Goal: Find specific page/section: Locate a particular part of the current website

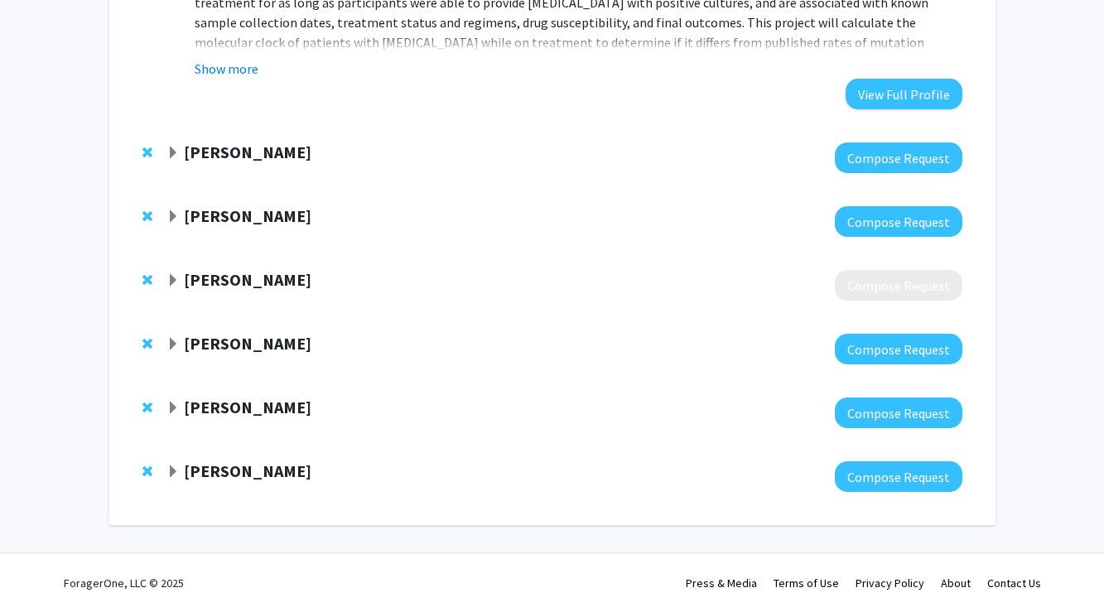
scroll to position [2425, 0]
click at [311, 463] on strong "[PERSON_NAME]" at bounding box center [248, 471] width 128 height 21
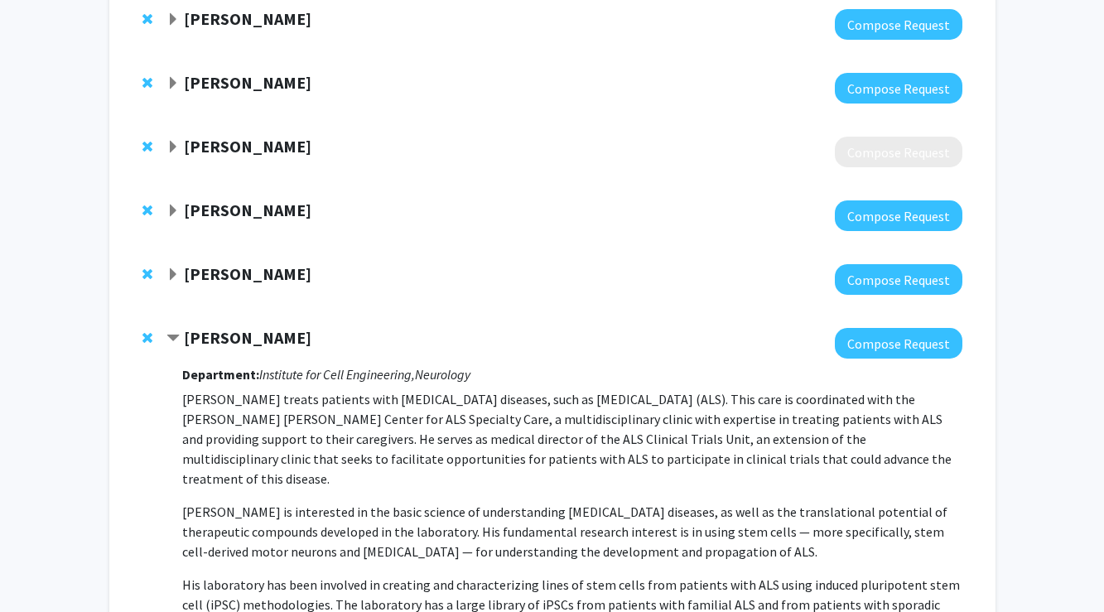
scroll to position [2485, 0]
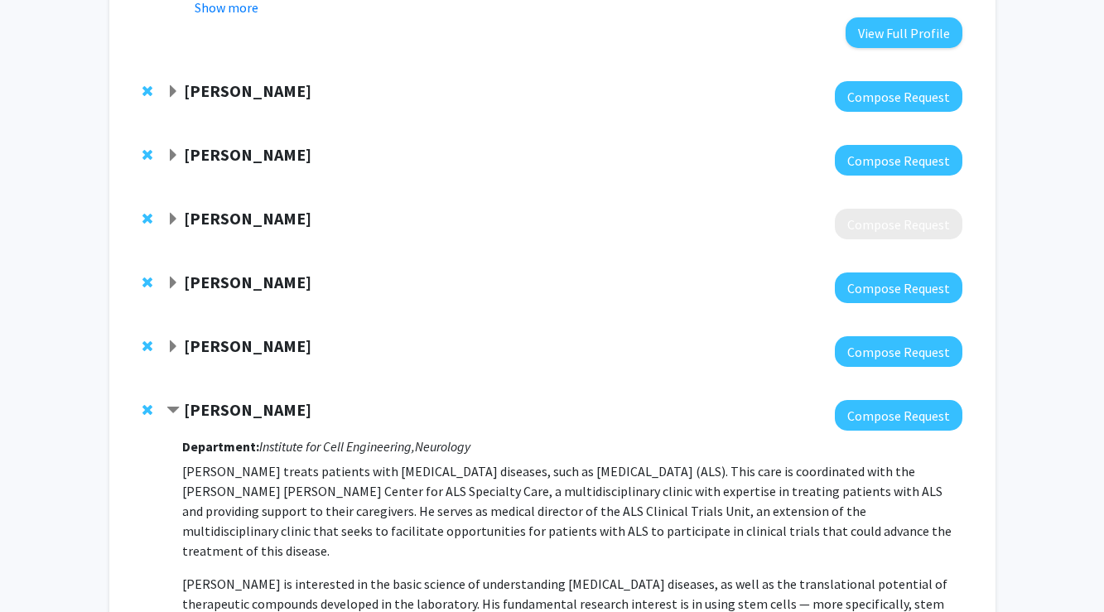
click at [340, 361] on div at bounding box center [563, 351] width 795 height 31
click at [270, 351] on strong "[PERSON_NAME]" at bounding box center [248, 345] width 128 height 21
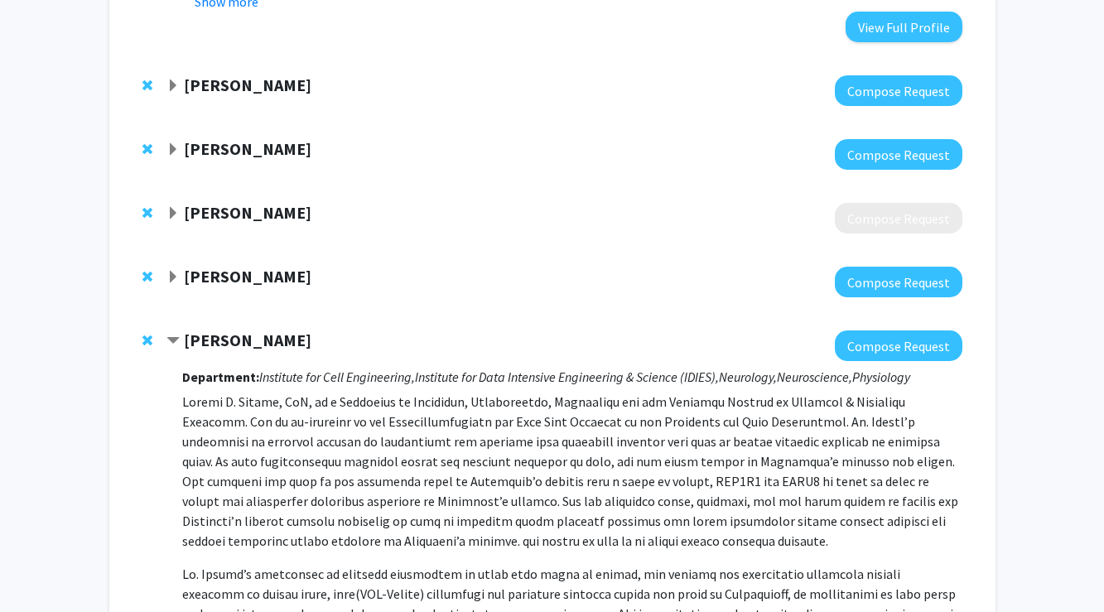
scroll to position [2492, 0]
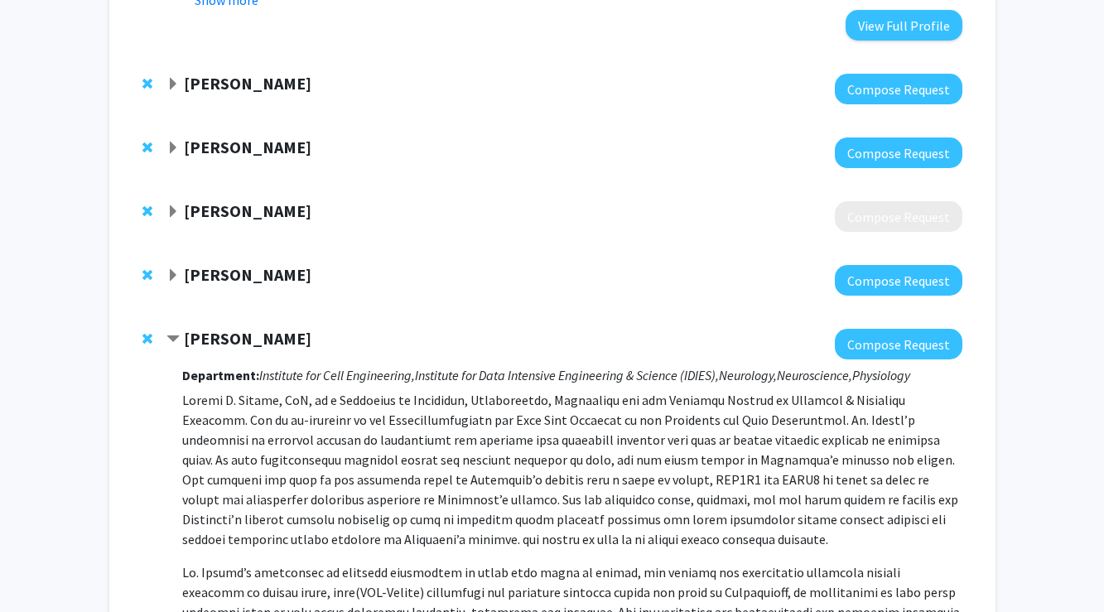
click at [273, 295] on div at bounding box center [563, 280] width 795 height 31
click at [268, 276] on strong "[PERSON_NAME]" at bounding box center [248, 274] width 128 height 21
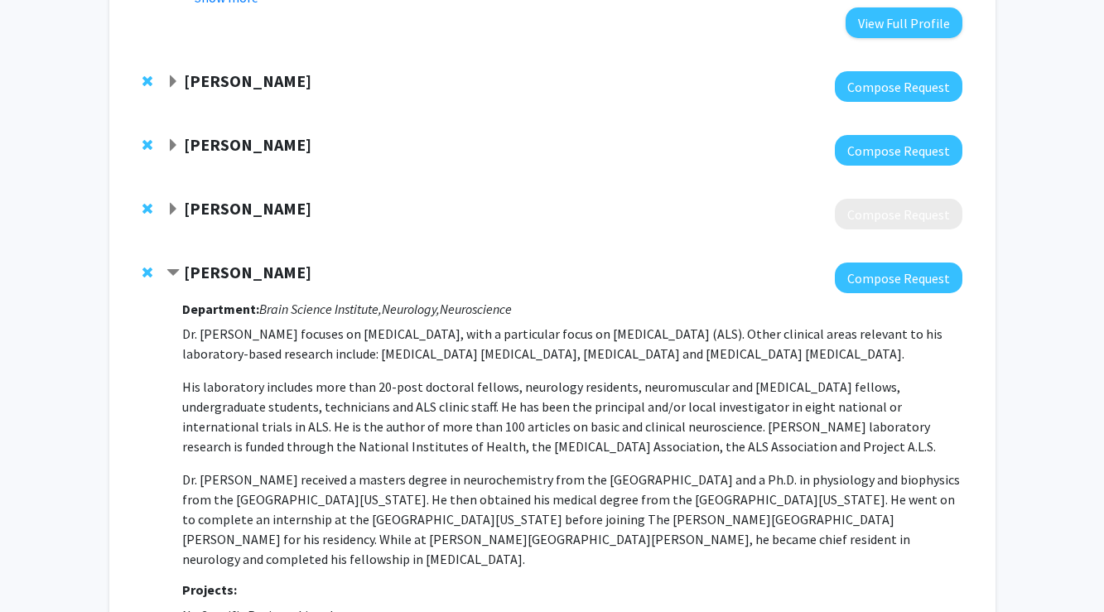
scroll to position [2487, 0]
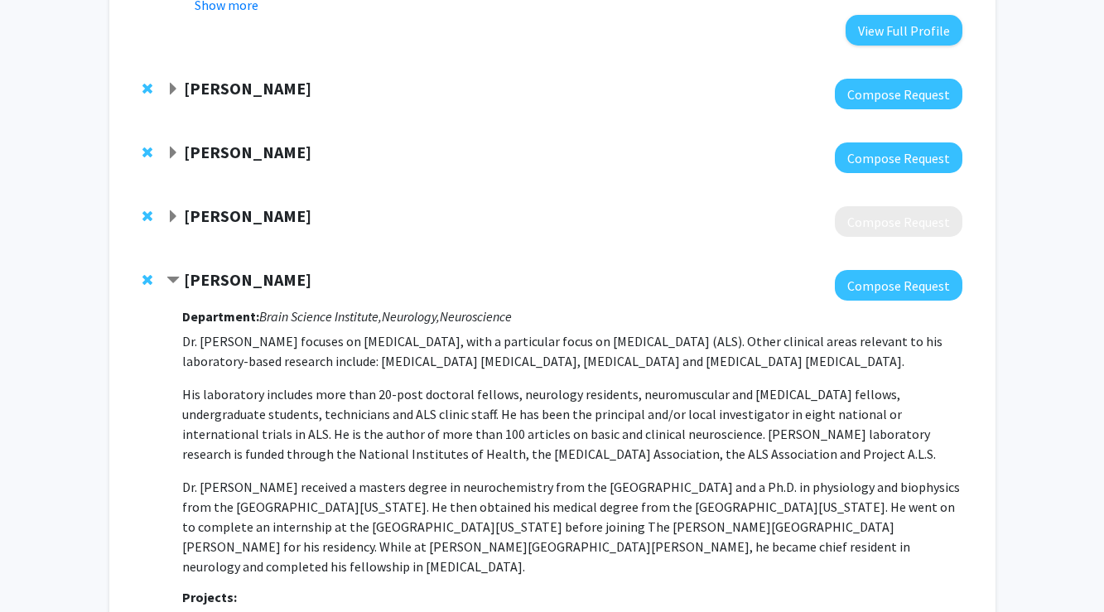
click at [268, 283] on strong "[PERSON_NAME]" at bounding box center [248, 279] width 128 height 21
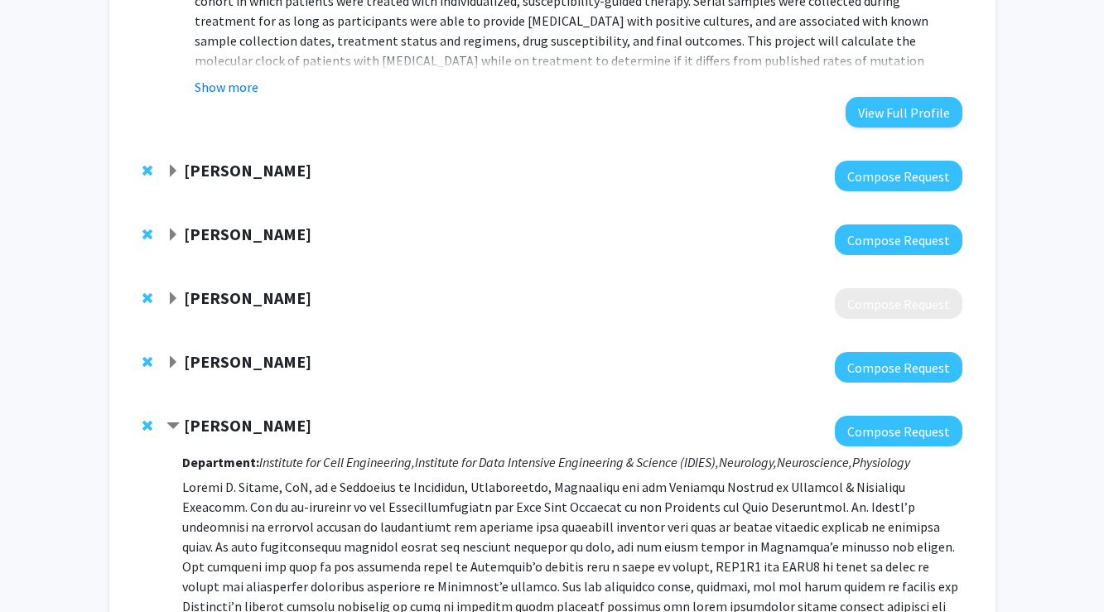
scroll to position [2399, 0]
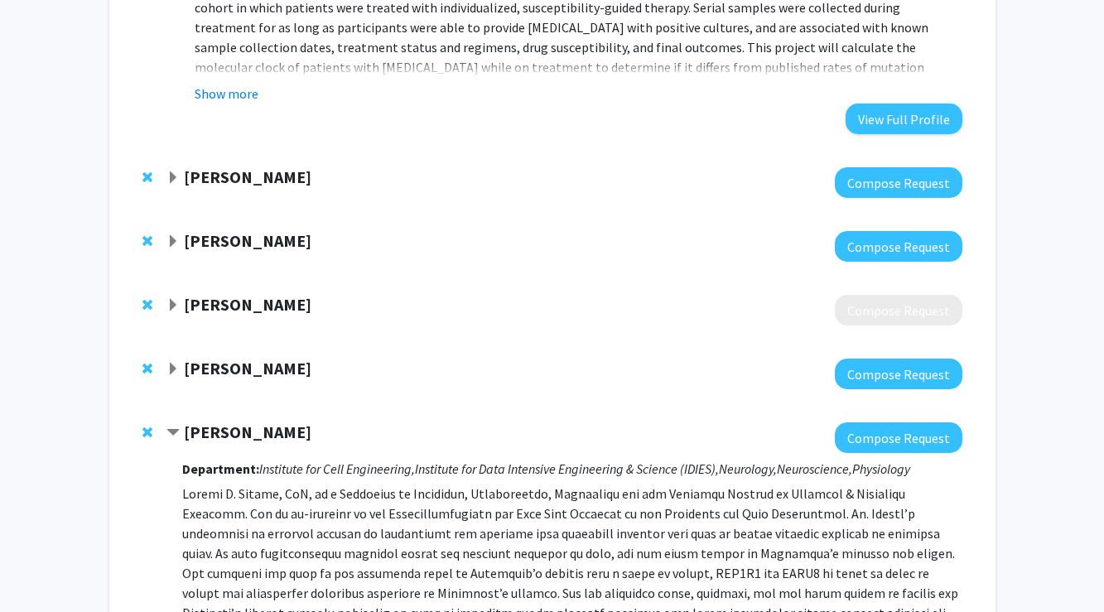
click at [268, 308] on strong "[PERSON_NAME]" at bounding box center [248, 304] width 128 height 21
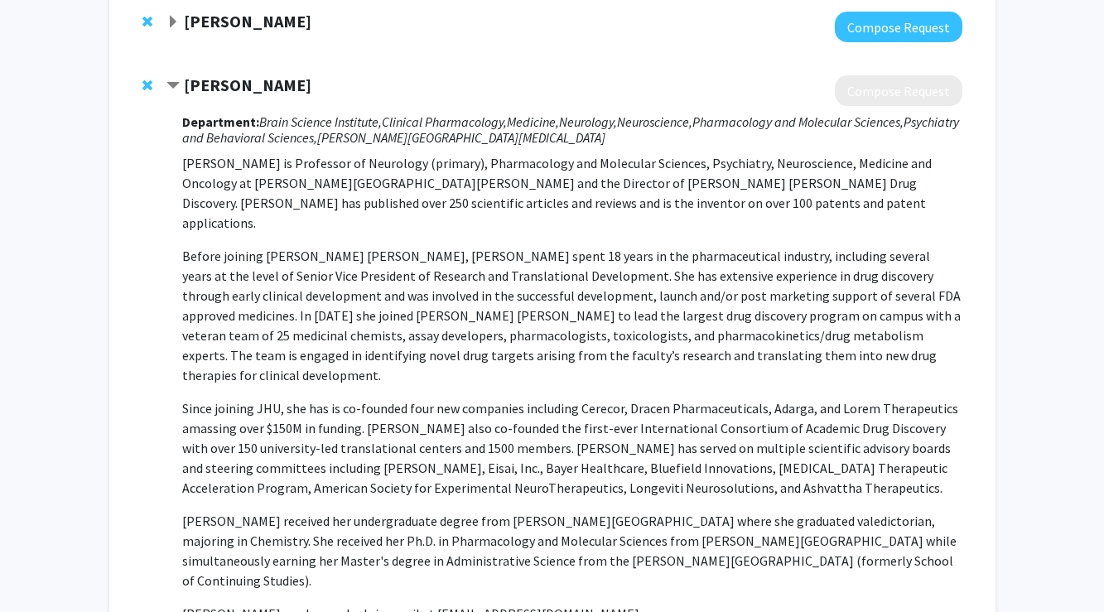
scroll to position [2568, 0]
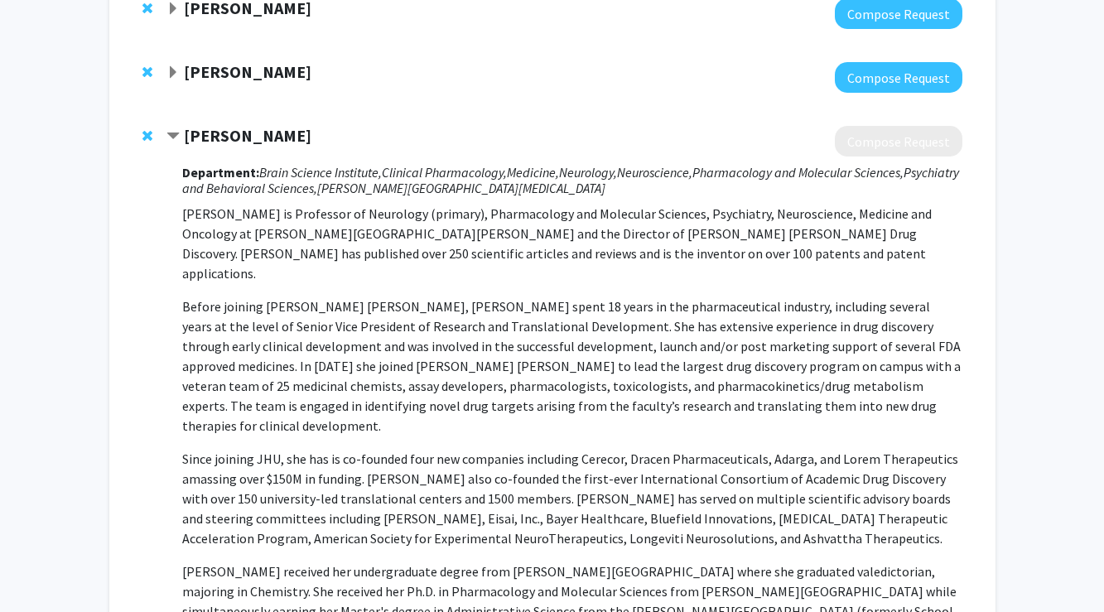
click at [292, 136] on strong "[PERSON_NAME]" at bounding box center [248, 135] width 128 height 21
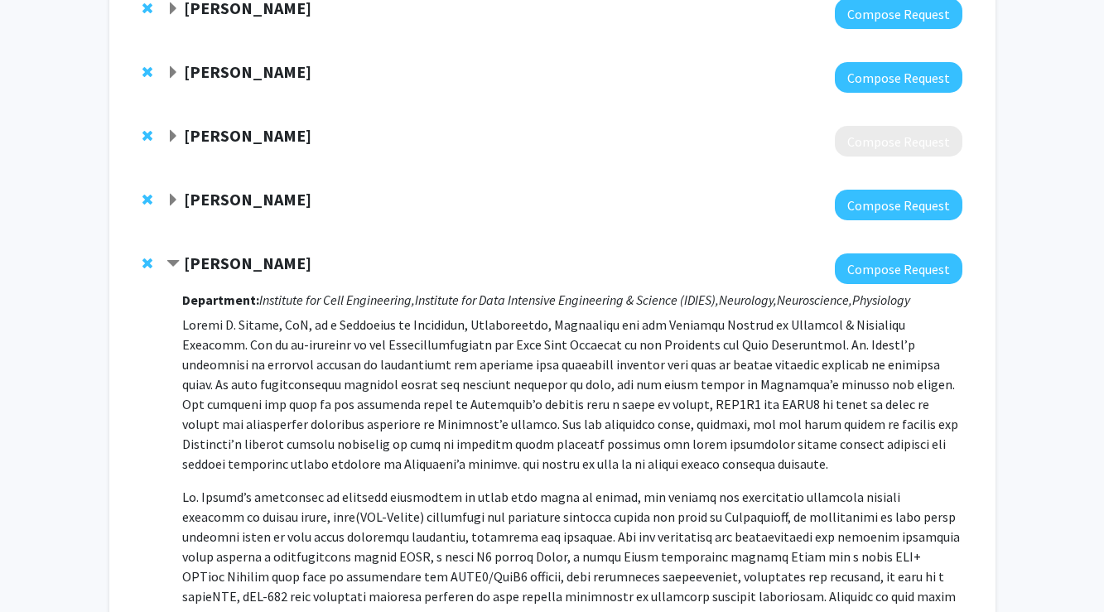
click at [273, 80] on strong "[PERSON_NAME]" at bounding box center [248, 71] width 128 height 21
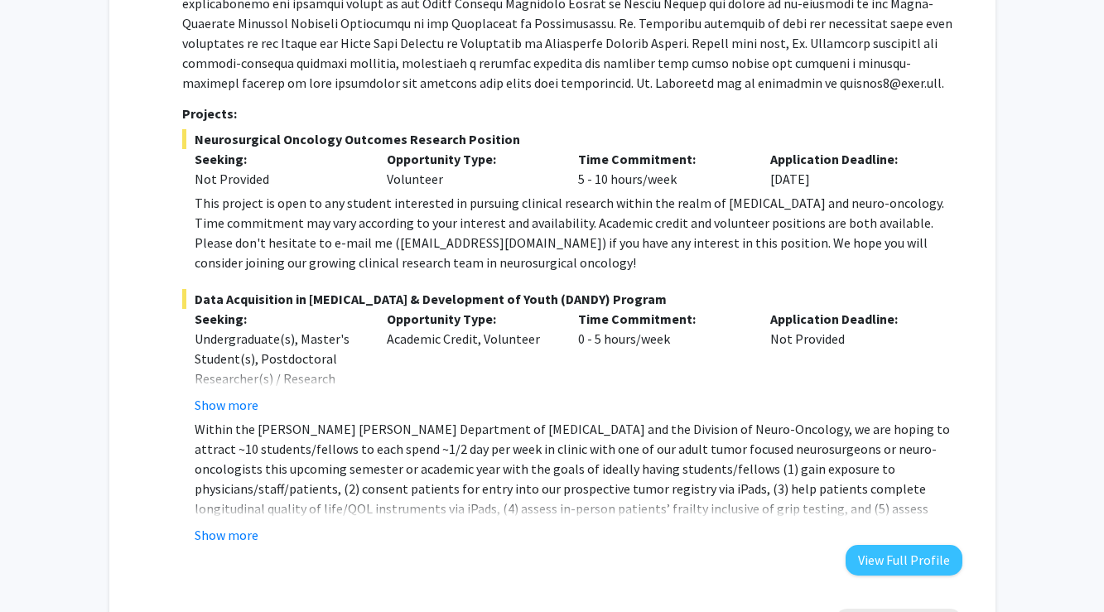
scroll to position [2796, 0]
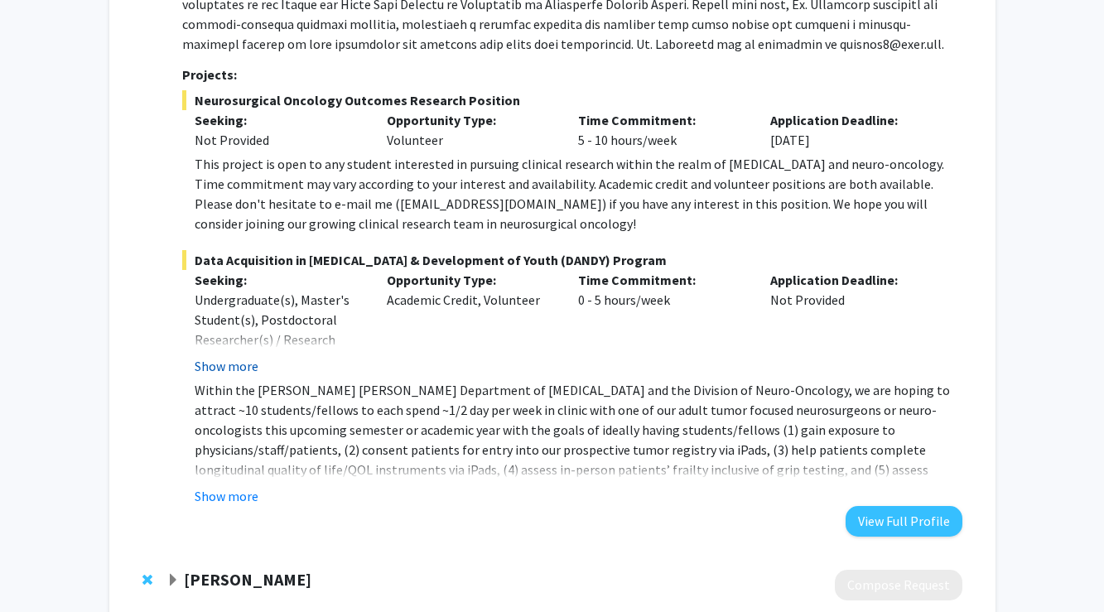
click at [231, 369] on button "Show more" at bounding box center [227, 366] width 64 height 20
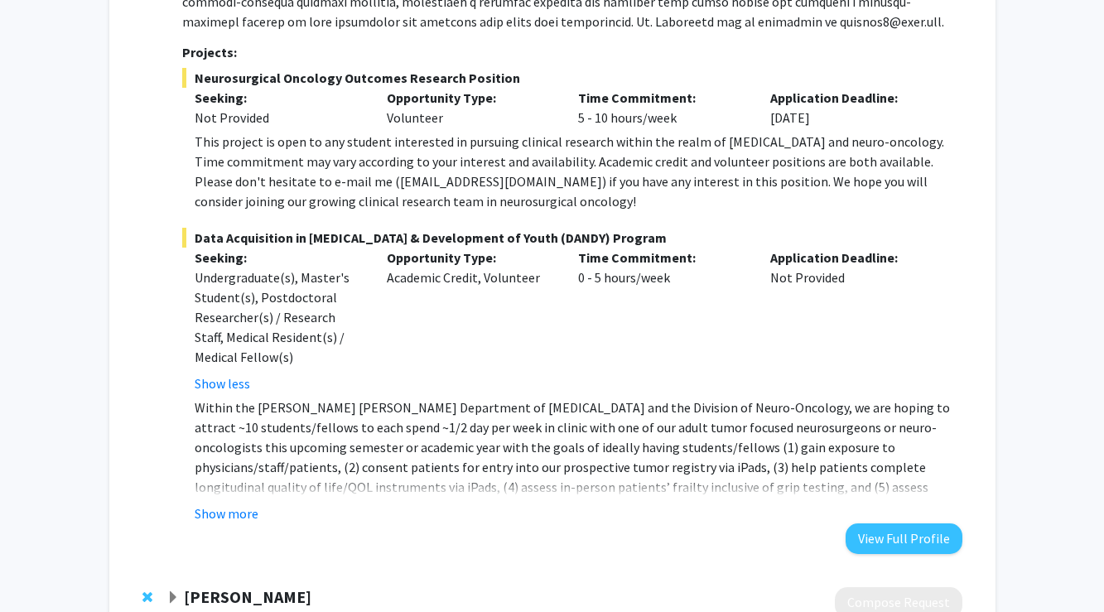
scroll to position [2826, 0]
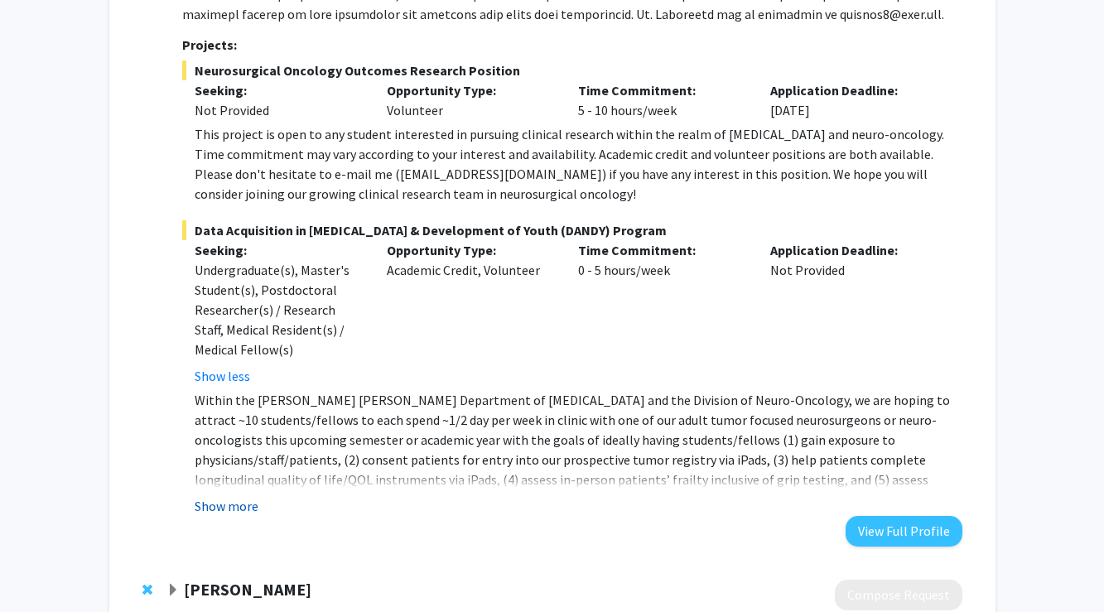
click at [231, 503] on button "Show more" at bounding box center [227, 506] width 64 height 20
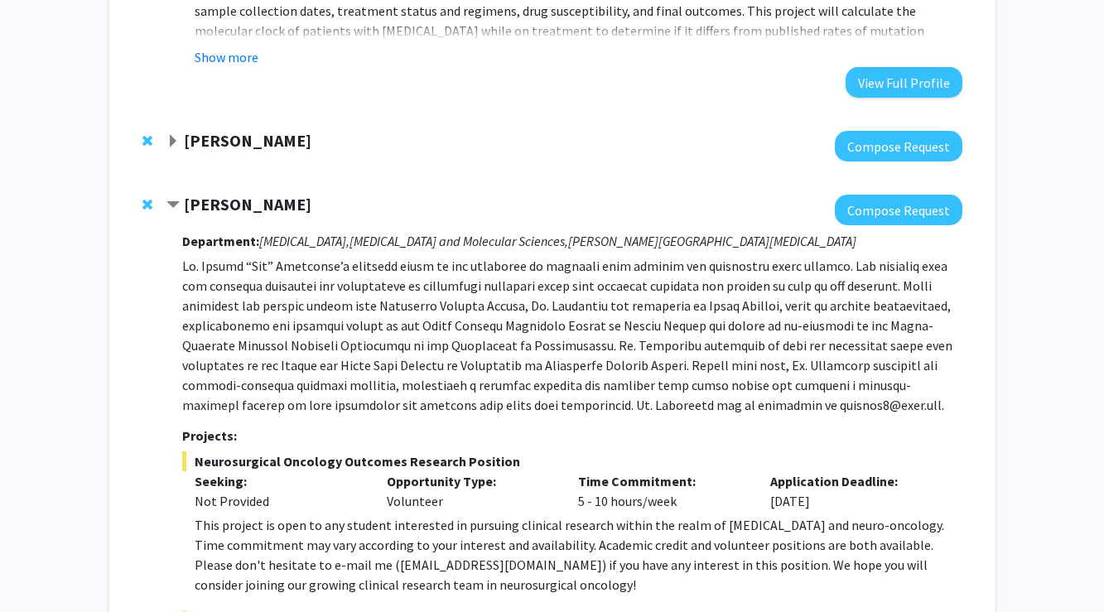
scroll to position [2380, 0]
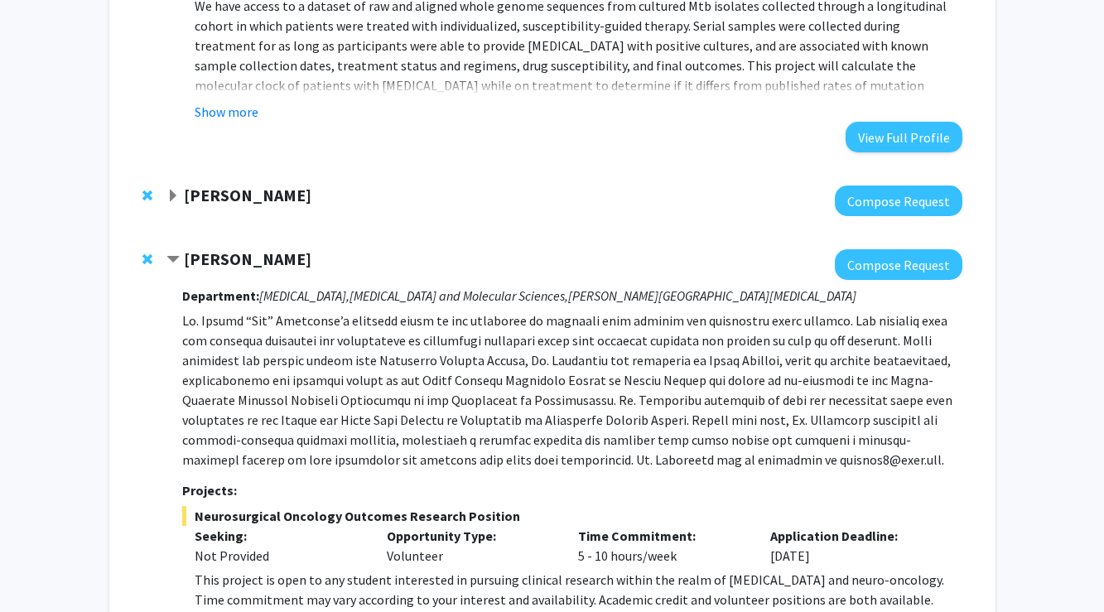
click at [146, 261] on span "Remove Raj Mukherjee from bookmarks" at bounding box center [147, 259] width 10 height 13
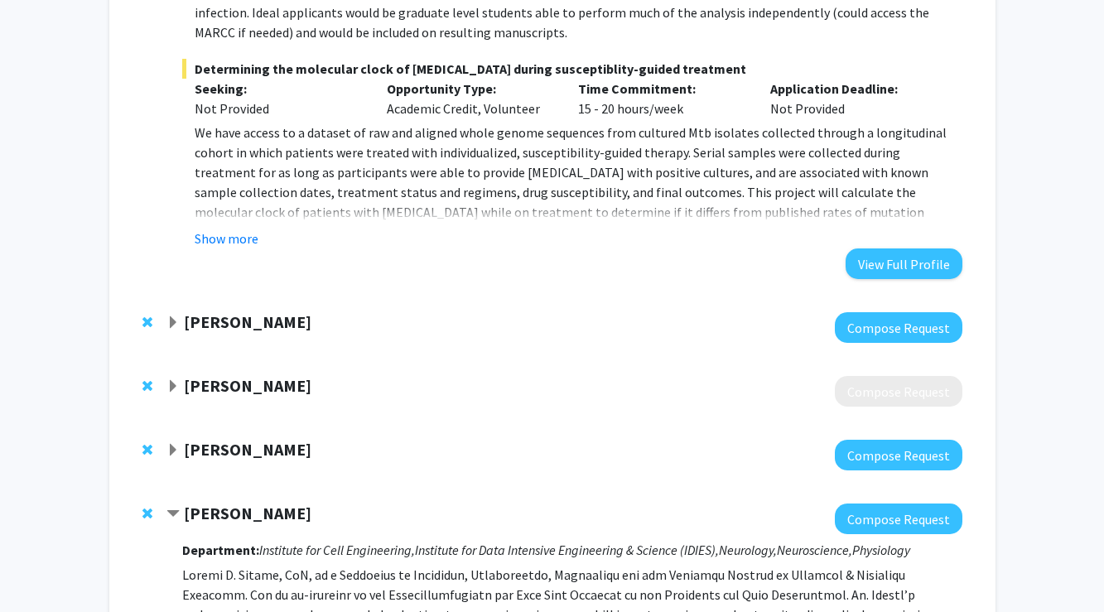
scroll to position [2217, 0]
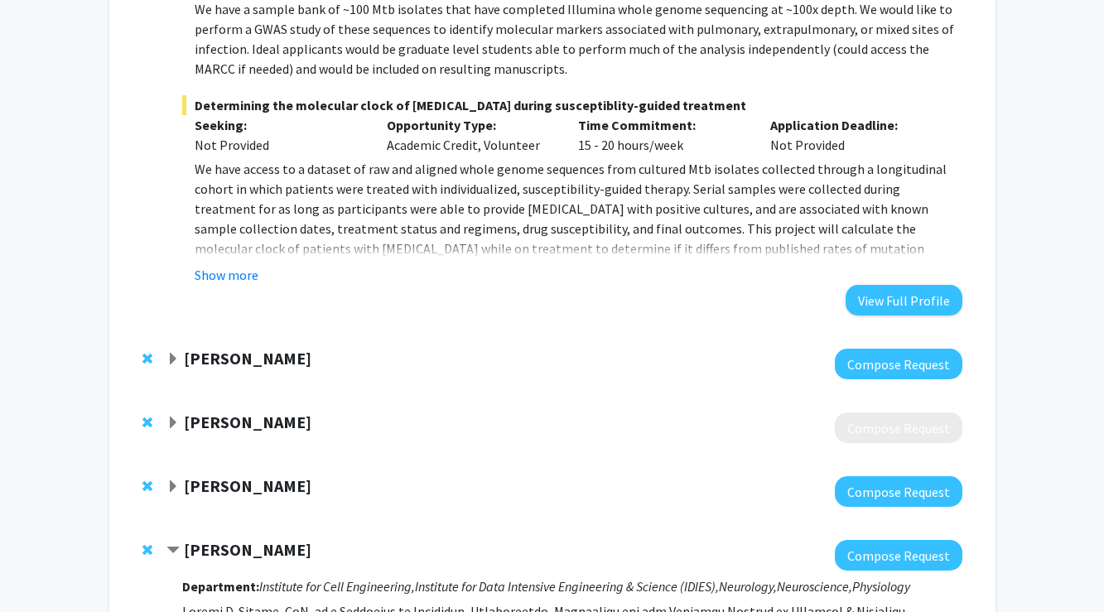
click at [226, 368] on strong "[PERSON_NAME]" at bounding box center [248, 358] width 128 height 21
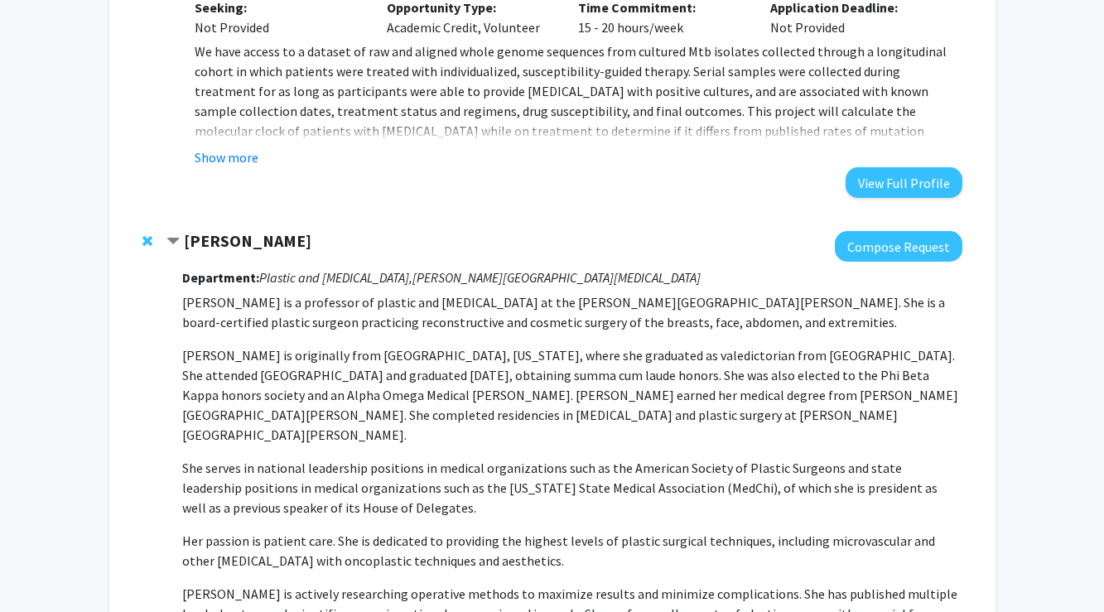
scroll to position [2308, 0]
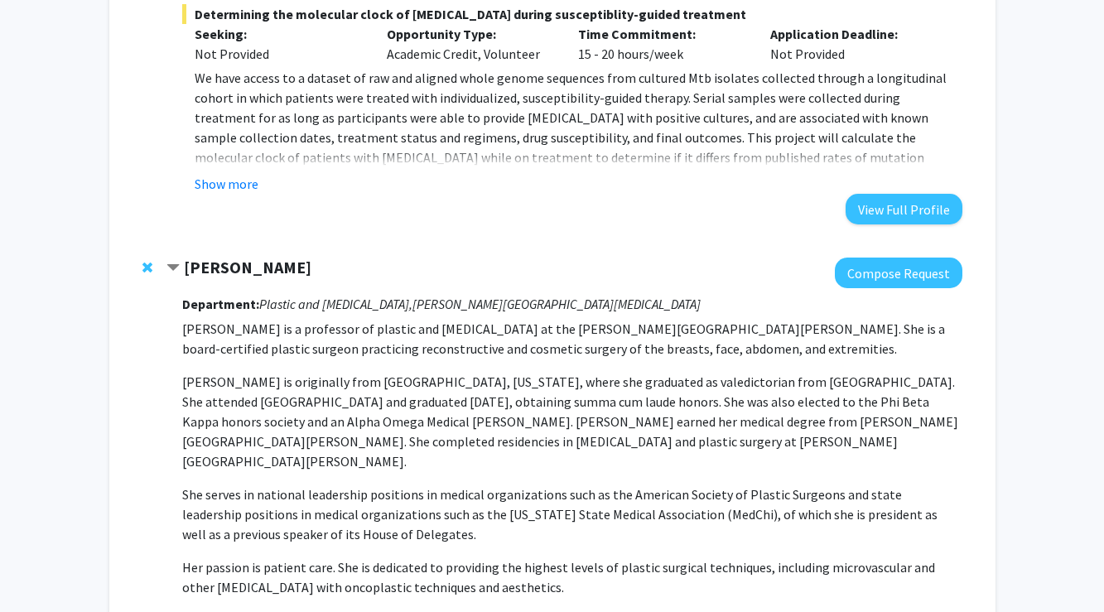
click at [270, 268] on strong "[PERSON_NAME]" at bounding box center [248, 267] width 128 height 21
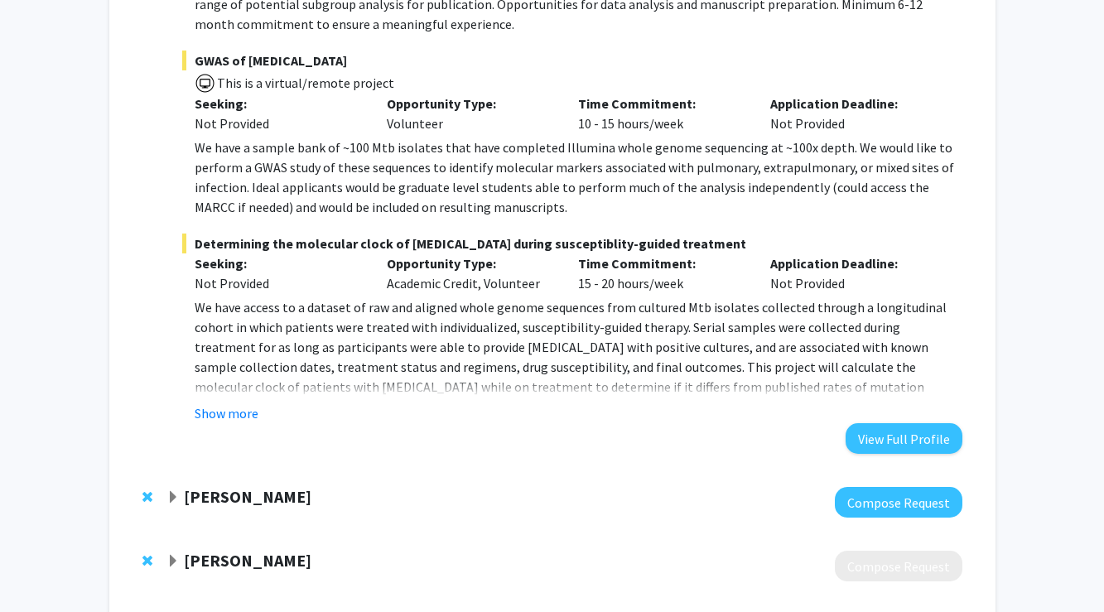
scroll to position [2078, 0]
click at [234, 417] on button "Show more" at bounding box center [227, 414] width 64 height 20
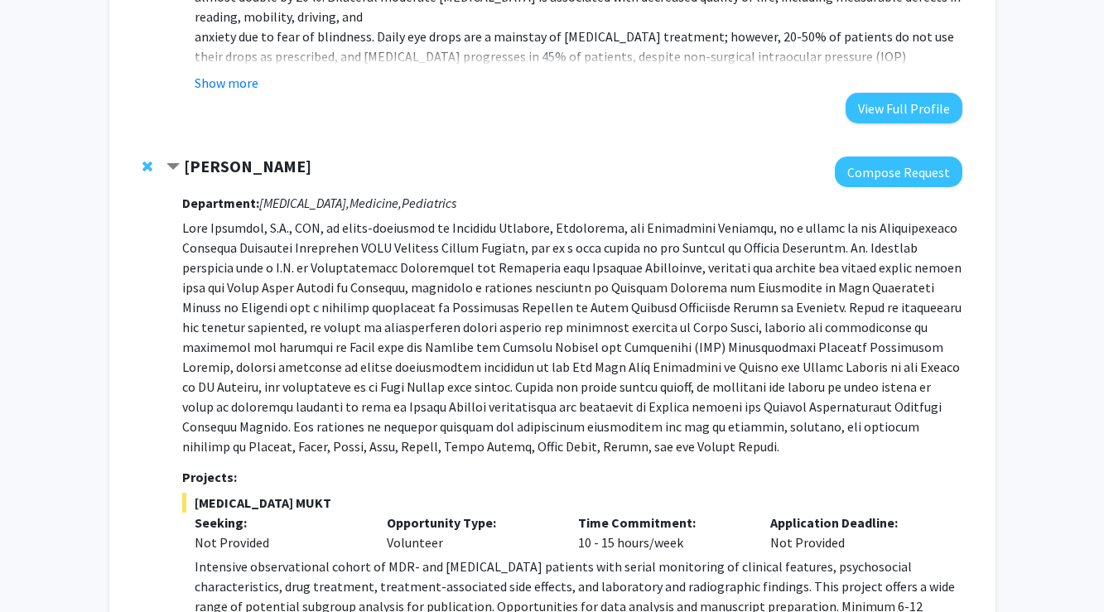
scroll to position [1474, 0]
